Goal: Task Accomplishment & Management: Use online tool/utility

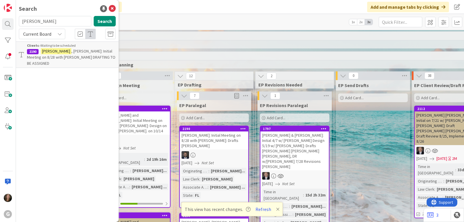
drag, startPoint x: 43, startPoint y: 20, endPoint x: 19, endPoint y: 20, distance: 23.8
click at [19, 20] on input "[PERSON_NAME]" at bounding box center [55, 21] width 72 height 10
type input "[PERSON_NAME]"
click at [58, 55] on span ": Initial Meeting on 9/16 with [PERSON_NAME] and [PERSON_NAME]: Drafts" at bounding box center [69, 56] width 84 height 17
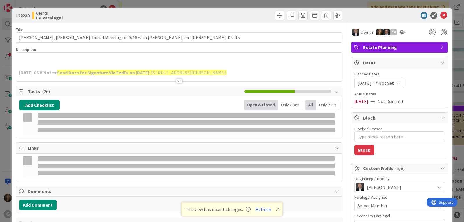
type textarea "x"
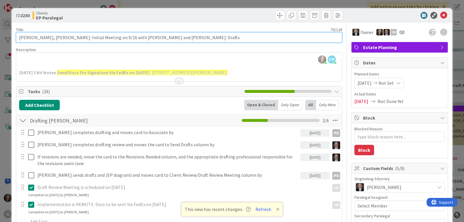
click at [185, 39] on input "[PERSON_NAME], [PERSON_NAME]: Initial Meeting on 9/16 with [PERSON_NAME] and [P…" at bounding box center [179, 37] width 326 height 10
type input "[PERSON_NAME], [PERSON_NAME]: Initial Meeting on 9/16 with [PERSON_NAME] and [P…"
type textarea "x"
click at [162, 37] on input "[PERSON_NAME], [PERSON_NAME]: Initial Meeting on 9/16 with [PERSON_NAME] and [P…" at bounding box center [179, 37] width 326 height 10
drag, startPoint x: 172, startPoint y: 37, endPoint x: 161, endPoint y: 38, distance: 10.7
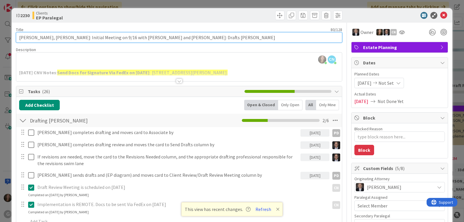
click at [161, 38] on input "[PERSON_NAME], [PERSON_NAME]: Initial Meeting on 9/16 with [PERSON_NAME] and [P…" at bounding box center [179, 37] width 326 height 10
type input "[PERSON_NAME], [PERSON_NAME]: Initial Meeting on 9/16 with [PERSON_NAME] and [P…"
type textarea "x"
type input "[PERSON_NAME], [PERSON_NAME]: Initial Meeting on 9/16 with [PERSON_NAME] and [P…"
type textarea "x"
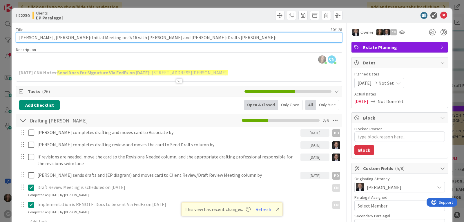
type input "[PERSON_NAME], [PERSON_NAME]: Initial Meeting on 9/16 with [PERSON_NAME] and [P…"
type textarea "x"
type input "[PERSON_NAME], [PERSON_NAME]: Initial Meeting on 9/16 with [PERSON_NAME] and [P…"
type textarea "x"
type input "[PERSON_NAME], [PERSON_NAME]: Initial Meeting on 9/16 with [PERSON_NAME] and [P…"
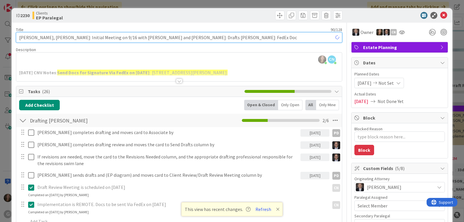
type textarea "x"
type input "[PERSON_NAME], [PERSON_NAME]: Initial Meeting on 9/16 with [PERSON_NAME] and [P…"
type textarea "x"
click at [172, 38] on input "[PERSON_NAME], [PERSON_NAME]: Initial Meeting on 9/16 with [PERSON_NAME] and [P…" at bounding box center [179, 37] width 326 height 10
type input "[PERSON_NAME], [PERSON_NAME]: Initial Meeting on 9/16 with [PERSON_NAME] and [P…"
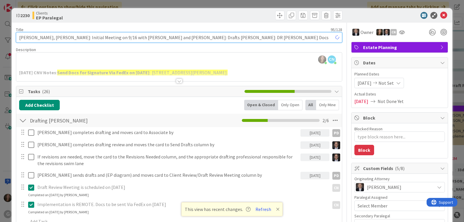
type textarea "x"
type input "[PERSON_NAME], [PERSON_NAME]: Initial Meeting on 9/16 with [PERSON_NAME] and [P…"
type textarea "x"
click at [217, 38] on input "[PERSON_NAME], [PERSON_NAME]: Initial Meeting on 9/16 with [PERSON_NAME] and [P…" at bounding box center [179, 37] width 326 height 10
type input "[PERSON_NAME], [PERSON_NAME]: Initial Meeting on 9/16 with [PERSON_NAME] and [P…"
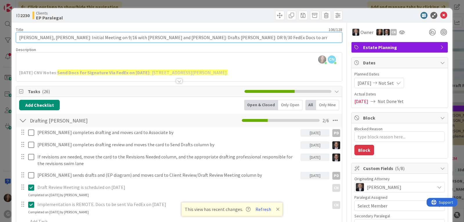
type textarea "x"
type input "[PERSON_NAME], [PERSON_NAME]: Initial Meeting on 9/16 with [PERSON_NAME] and [P…"
type textarea "x"
type input "[PERSON_NAME], [PERSON_NAME]: Initial Meeting on 9/16 with [PERSON_NAME] and [P…"
type textarea "x"
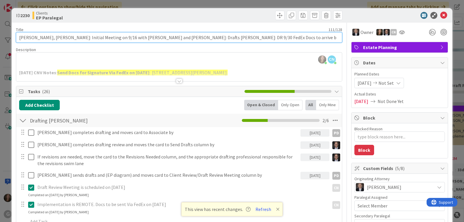
type input "[PERSON_NAME], [PERSON_NAME]: Initial Meeting on 9/16 with [PERSON_NAME] and [P…"
type textarea "x"
type input "[PERSON_NAME], [PERSON_NAME]: Initial Meeting on 9/16 with [PERSON_NAME] and [P…"
type textarea "x"
type input "[PERSON_NAME], [PERSON_NAME]: Initial Meeting on 9/16 with [PERSON_NAME] and [P…"
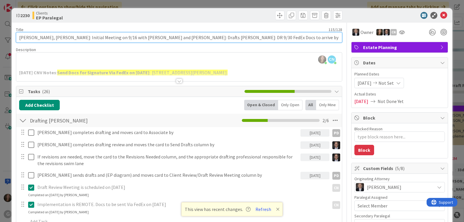
type textarea "x"
type input "[PERSON_NAME], [PERSON_NAME]: Initial Meeting on 9/16 with [PERSON_NAME] and [P…"
type textarea "x"
type input "[PERSON_NAME], [PERSON_NAME]: Initial Meeting on 9/16 with [PERSON_NAME] and [P…"
type textarea "x"
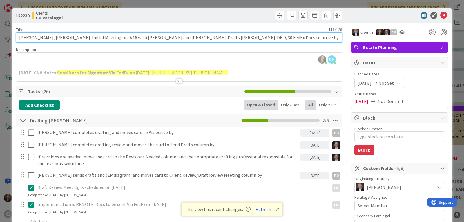
type input "[PERSON_NAME], [PERSON_NAME]: Initial Meeting on 9/16 with [PERSON_NAME] and [P…"
type textarea "x"
type input "[PERSON_NAME], [PERSON_NAME]: Initial Meeting on 9/16 with [PERSON_NAME] and [P…"
type textarea "x"
type input "[PERSON_NAME], [PERSON_NAME]: Initial Meeting on 9/16 with [PERSON_NAME] and [P…"
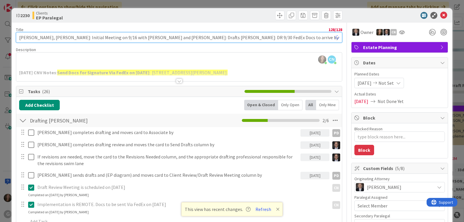
type textarea "x"
click at [107, 37] on input "[PERSON_NAME], [PERSON_NAME]: Initial Meeting on 9/16 with [PERSON_NAME] and [P…" at bounding box center [179, 37] width 326 height 10
type input "[PERSON_NAME], [PERSON_NAME]: Initial Meeting on 9/16 w [PERSON_NAME] and [PERS…"
type textarea "x"
type input "[PERSON_NAME], [PERSON_NAME]: Initial Meeting on 9/16 w/ [PERSON_NAME] and [PER…"
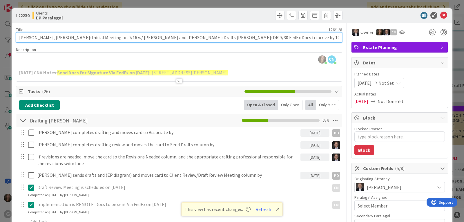
type textarea "x"
click at [84, 39] on input "[PERSON_NAME], [PERSON_NAME]: Initial Meeting on 9/16 w/ [PERSON_NAME] and [PER…" at bounding box center [179, 37] width 326 height 10
type input "[PERSON_NAME], [PERSON_NAME]: Initial on 9/16 w/ [PERSON_NAME] and [PERSON_NAME…"
type textarea "x"
click at [243, 37] on input "[PERSON_NAME], [PERSON_NAME]: Initial on 9/16 w/ [PERSON_NAME] and [PERSON_NAME…" at bounding box center [179, 37] width 326 height 10
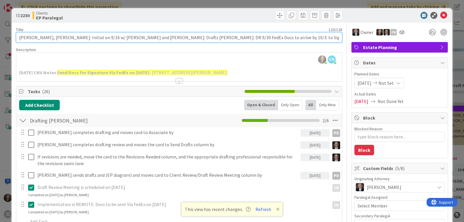
type input "[PERSON_NAME], [PERSON_NAME]: Initial on 9/16 w/ [PERSON_NAME] and [PERSON_NAME…"
type textarea "x"
type input "[PERSON_NAME], [PERSON_NAME]: Initial on 9/16 w/ [PERSON_NAME] and [PERSON_NAME…"
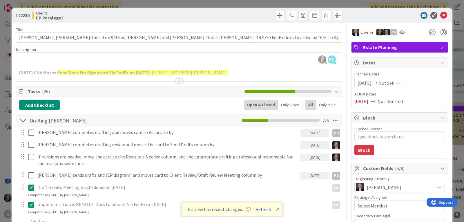
click at [262, 210] on button "Refresh" at bounding box center [263, 209] width 20 height 8
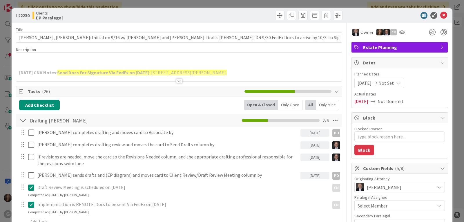
type textarea "x"
click at [393, 84] on span "Not Set" at bounding box center [385, 82] width 15 height 7
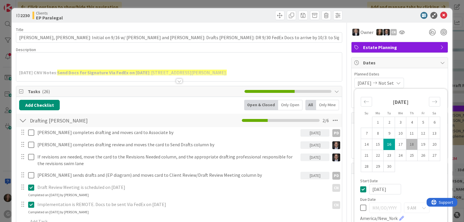
click at [360, 208] on icon at bounding box center [363, 207] width 6 height 7
type input "[DATE]"
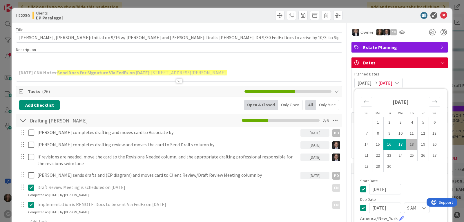
type textarea "x"
click at [371, 208] on input "[DATE]" at bounding box center [385, 207] width 32 height 10
type input "10/17/2025"
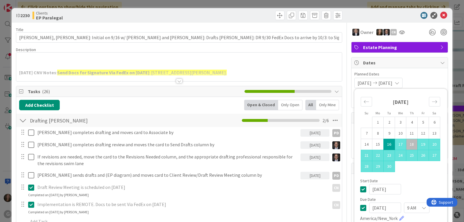
type textarea "x"
type input "10/04/2025"
type textarea "x"
type input "10/04/2025"
click at [422, 186] on div "[DATE]" at bounding box center [400, 189] width 81 height 10
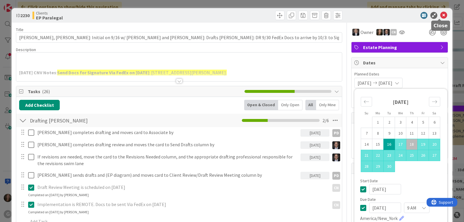
click at [440, 14] on icon at bounding box center [443, 15] width 7 height 7
